Goal: Check status: Check status

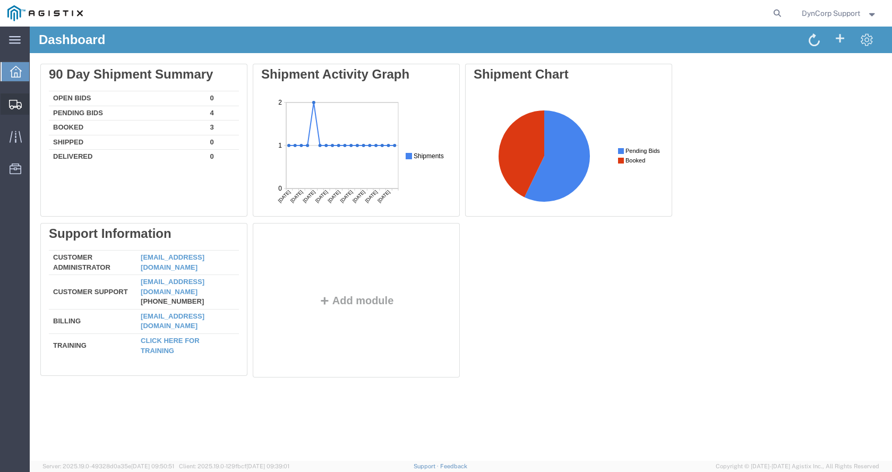
click at [12, 103] on icon at bounding box center [15, 105] width 13 height 10
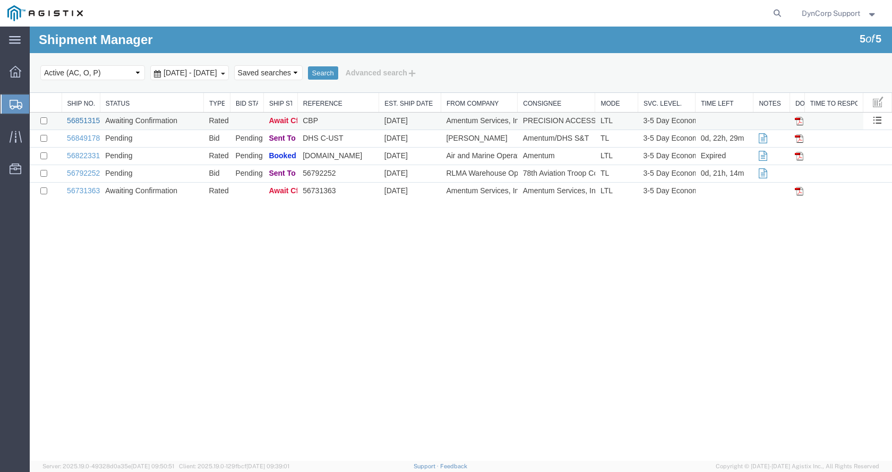
click at [86, 123] on link "56851315" at bounding box center [83, 120] width 33 height 8
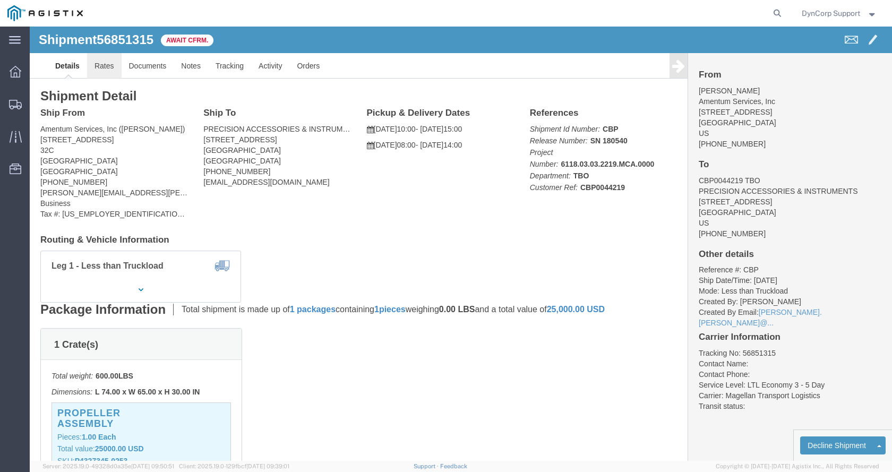
click link "Rates"
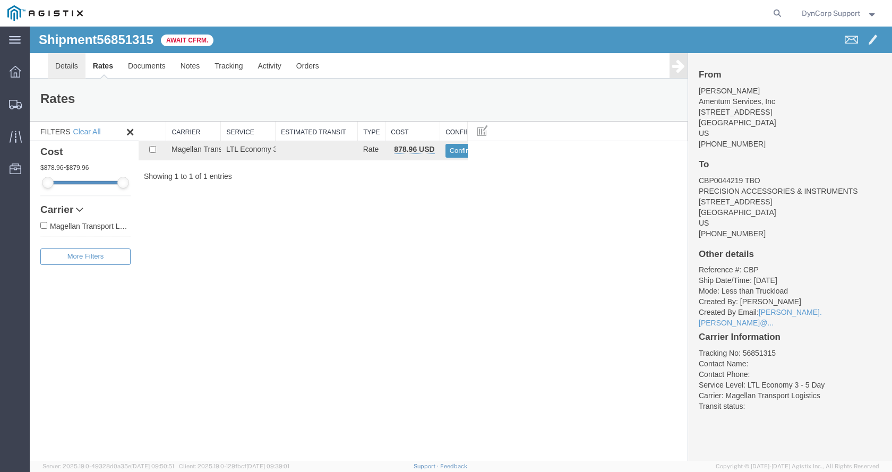
click at [70, 65] on link "Details" at bounding box center [67, 65] width 38 height 25
